Goal: Information Seeking & Learning: Learn about a topic

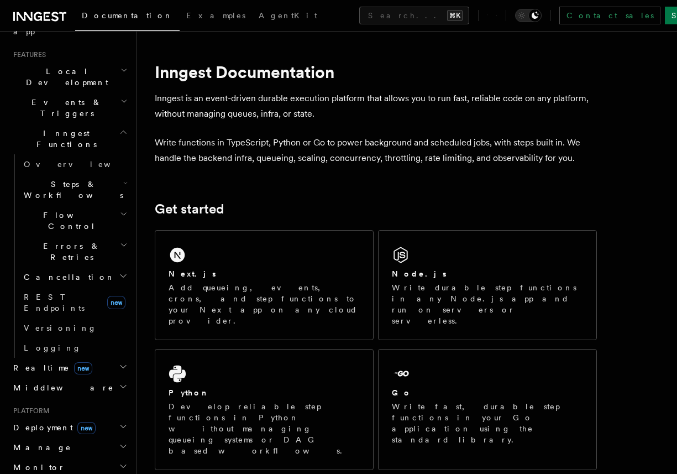
scroll to position [433, 0]
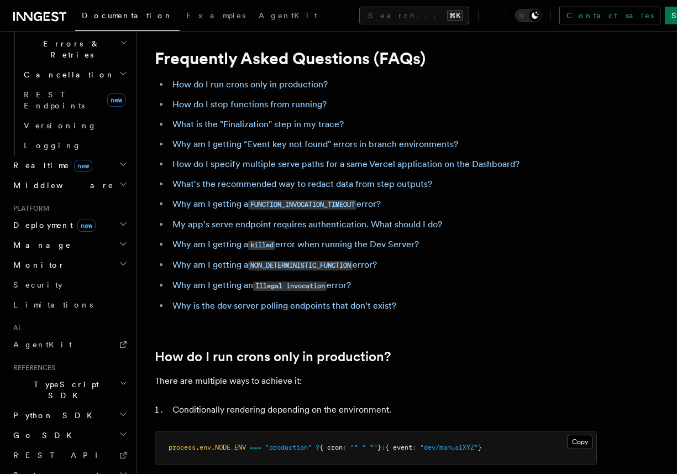
scroll to position [18, 0]
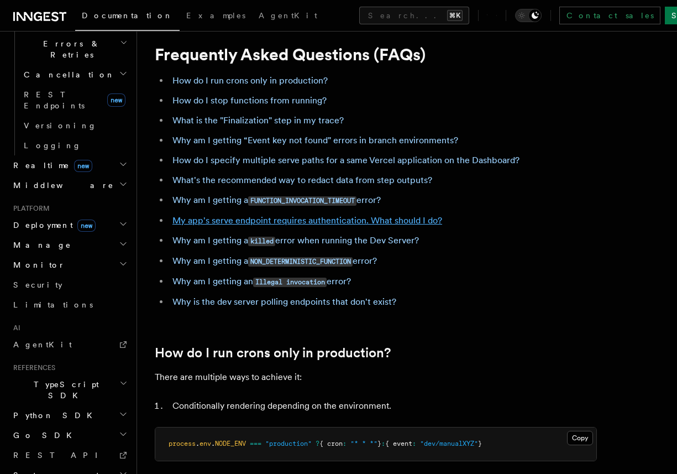
click at [414, 222] on link "My app's serve endpoint requires authentication. What should I do?" at bounding box center [308, 220] width 270 height 11
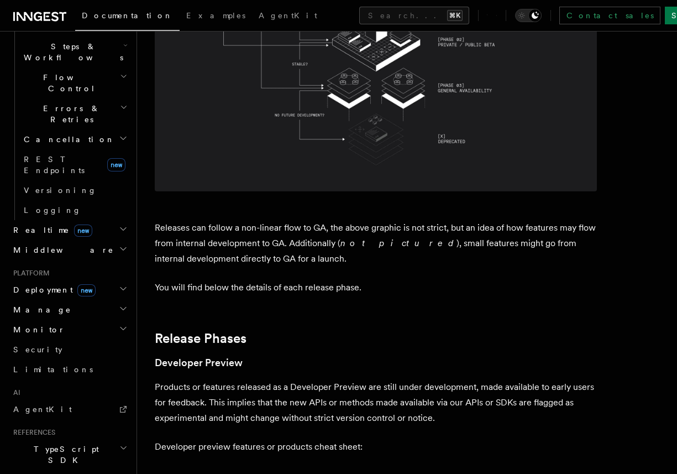
scroll to position [348, 0]
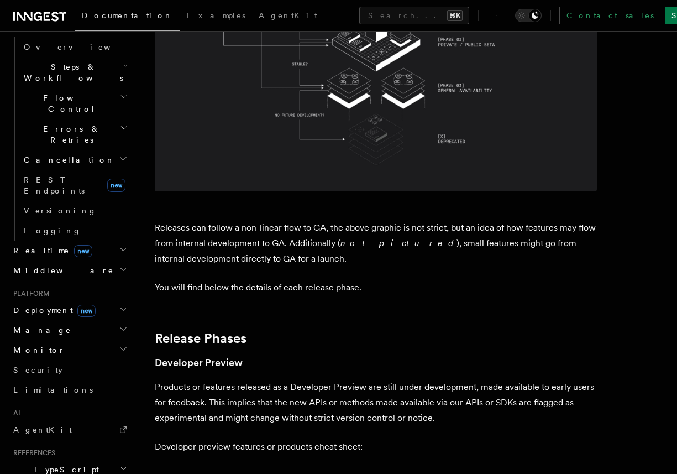
click at [39, 344] on span "Monitor" at bounding box center [37, 349] width 56 height 11
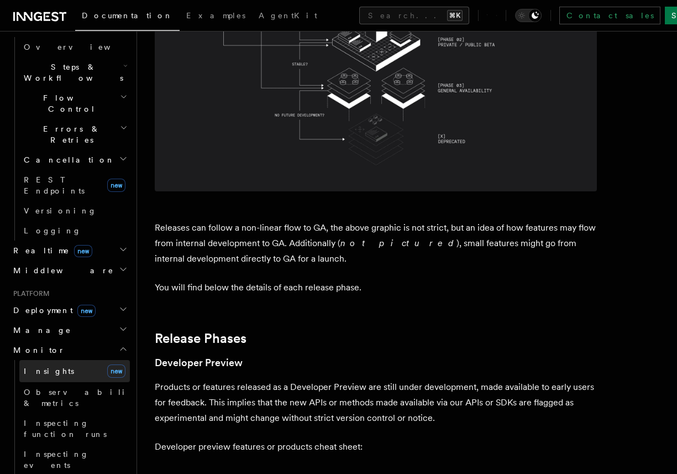
click at [40, 367] on span "Insights" at bounding box center [49, 371] width 50 height 9
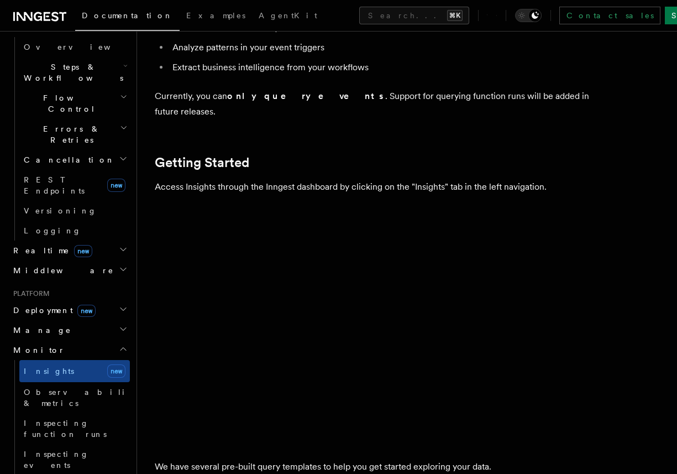
scroll to position [385, 0]
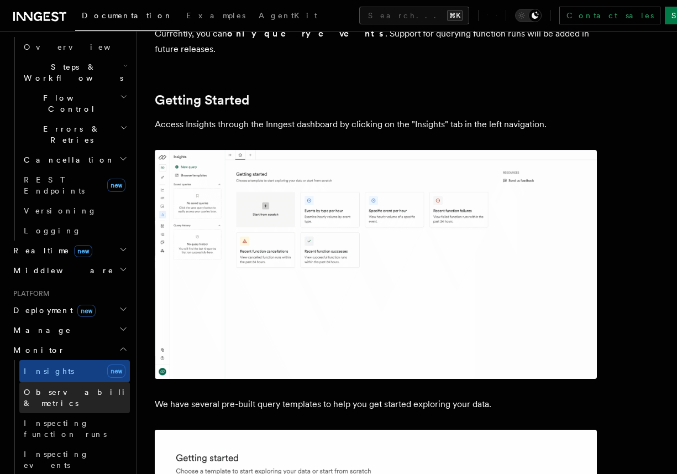
click at [92, 382] on link "Observability & metrics" at bounding box center [74, 397] width 111 height 31
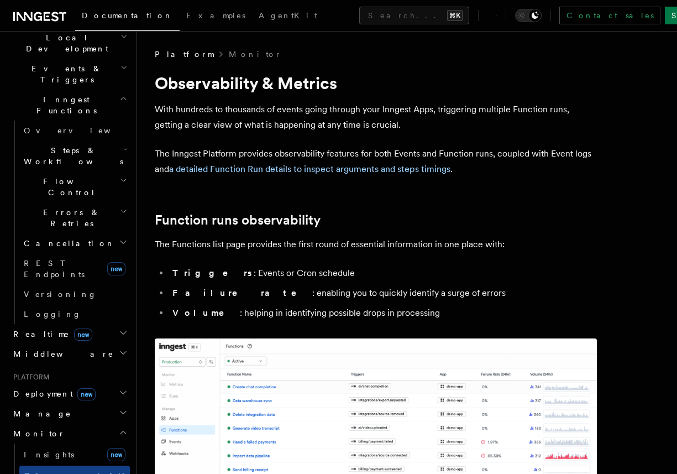
scroll to position [255, 0]
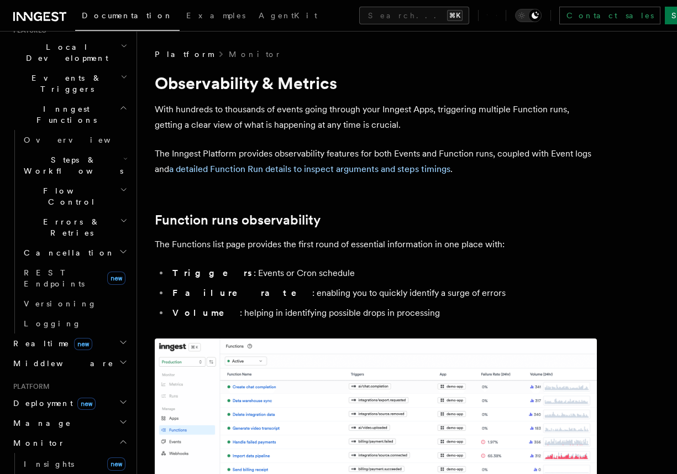
click at [93, 150] on h2 "Steps & Workflows" at bounding box center [74, 165] width 111 height 31
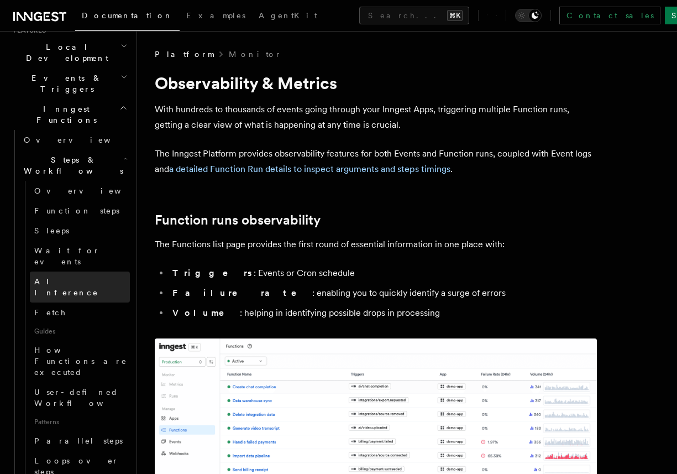
click at [69, 277] on span "AI Inference" at bounding box center [66, 287] width 64 height 20
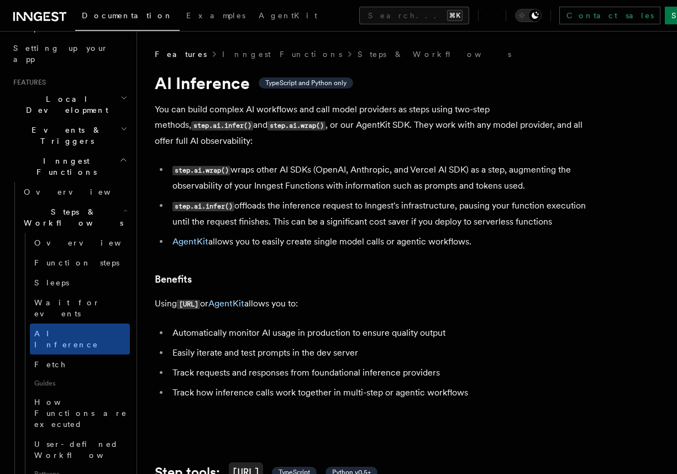
click at [92, 120] on h2 "Events & Triggers" at bounding box center [69, 135] width 121 height 31
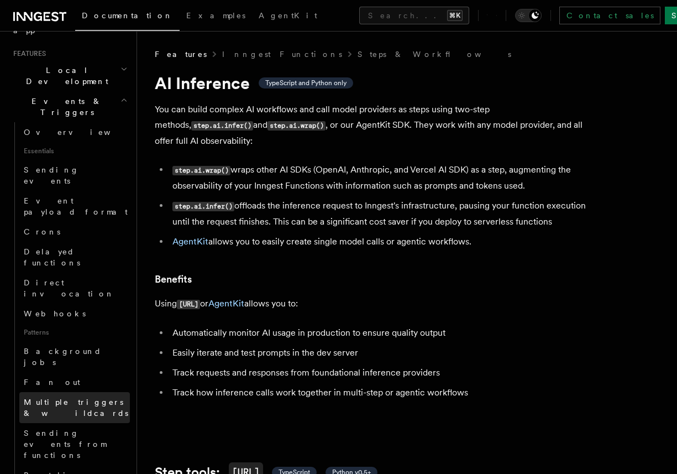
scroll to position [229, 0]
